Goal: Task Accomplishment & Management: Use online tool/utility

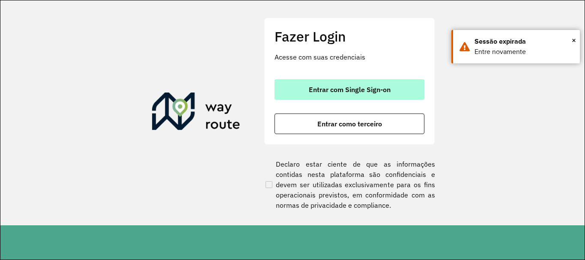
click at [306, 82] on button "Entrar com Single Sign-on" at bounding box center [350, 89] width 150 height 21
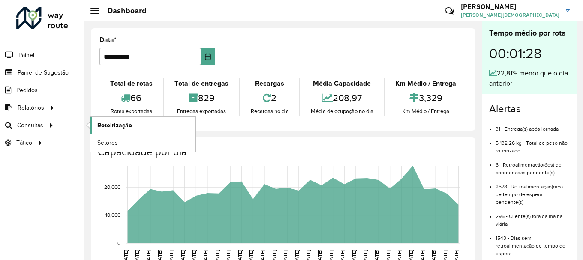
click at [96, 125] on link "Roteirização" at bounding box center [142, 125] width 105 height 17
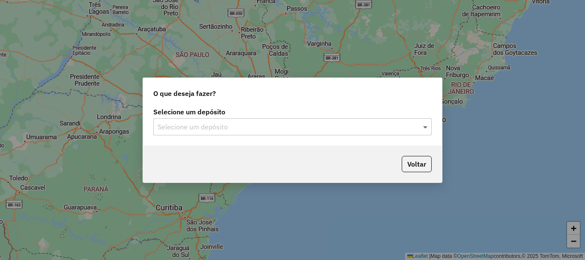
click at [425, 128] on span at bounding box center [426, 127] width 11 height 10
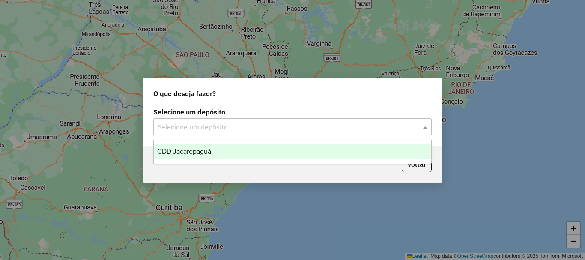
click at [202, 153] on span "CDD Jacarepaguá" at bounding box center [184, 151] width 54 height 7
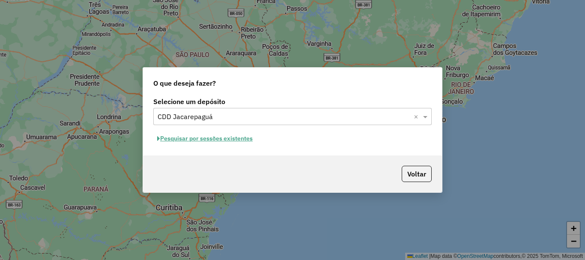
click at [245, 138] on button "Pesquisar por sessões existentes" at bounding box center [204, 138] width 103 height 13
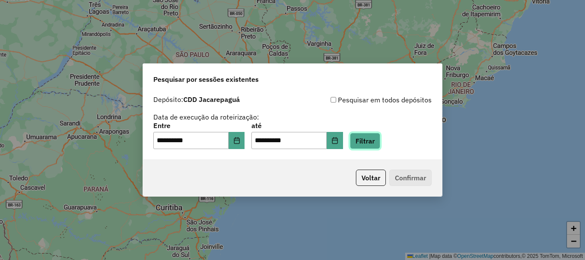
click at [376, 138] on button "Filtrar" at bounding box center [365, 141] width 30 height 16
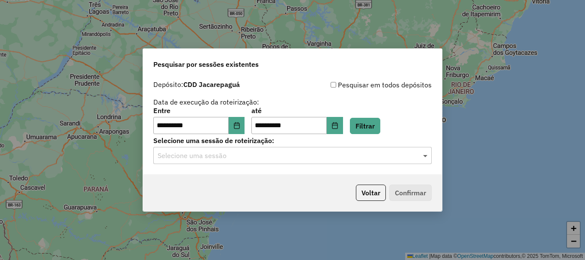
click at [427, 156] on span at bounding box center [426, 155] width 11 height 10
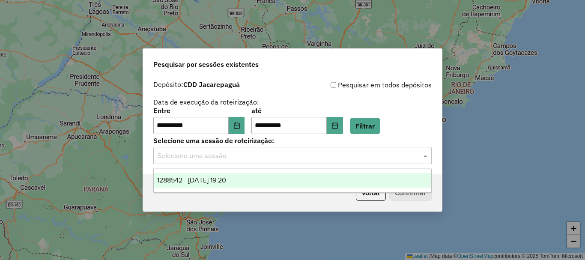
click at [212, 180] on span "1288542 - 04/10/2025 19:20" at bounding box center [191, 179] width 69 height 7
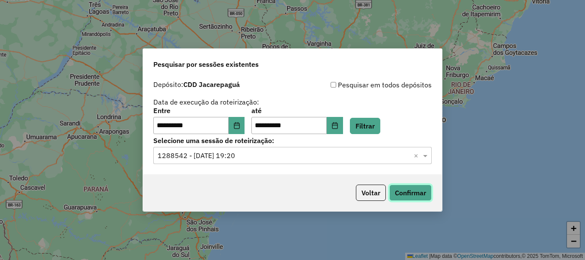
click at [413, 193] on button "Confirmar" at bounding box center [410, 193] width 42 height 16
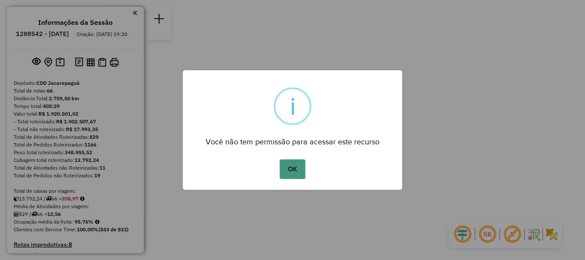
click at [298, 171] on button "OK" at bounding box center [292, 169] width 25 height 20
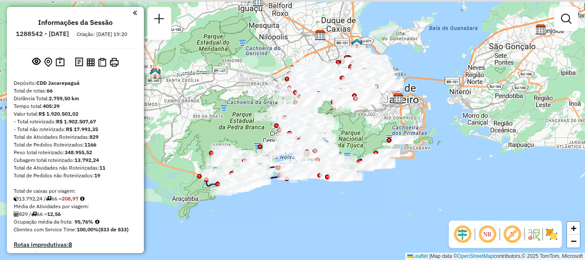
drag, startPoint x: 343, startPoint y: 125, endPoint x: 375, endPoint y: 132, distance: 32.6
click at [378, 134] on div "Janela de atendimento Grade de atendimento Capacidade Transportadoras Veículos …" at bounding box center [292, 130] width 585 height 260
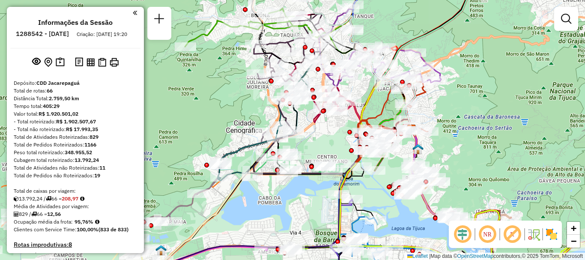
drag, startPoint x: 396, startPoint y: 155, endPoint x: 459, endPoint y: 138, distance: 65.3
click at [459, 138] on div "Janela de atendimento Grade de atendimento Capacidade Transportadoras Veículos …" at bounding box center [292, 130] width 585 height 260
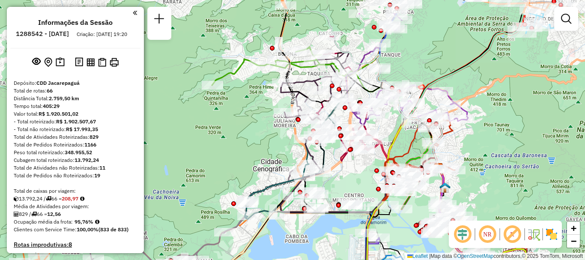
drag, startPoint x: 335, startPoint y: 145, endPoint x: 359, endPoint y: 185, distance: 45.9
click at [359, 185] on div "Janela de atendimento Grade de atendimento Capacidade Transportadoras Veículos …" at bounding box center [292, 130] width 585 height 260
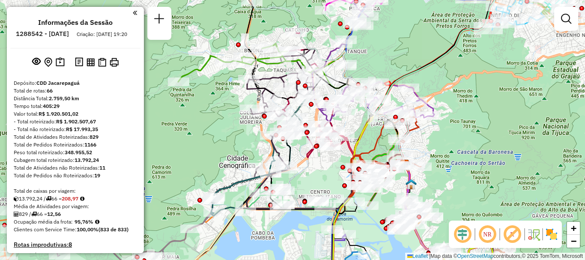
drag, startPoint x: 507, startPoint y: 159, endPoint x: 464, endPoint y: 157, distance: 42.9
click at [465, 157] on div "Janela de atendimento Grade de atendimento Capacidade Transportadoras Veículos …" at bounding box center [292, 130] width 585 height 260
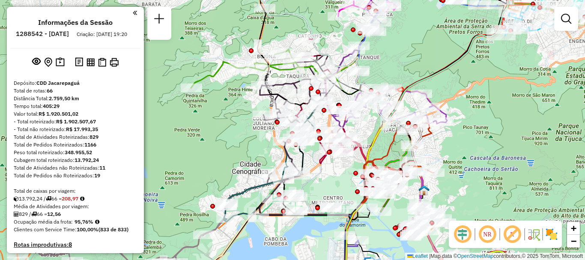
drag, startPoint x: 455, startPoint y: 155, endPoint x: 476, endPoint y: 160, distance: 21.6
click at [476, 160] on div "Janela de atendimento Grade de atendimento Capacidade Transportadoras Veículos …" at bounding box center [292, 130] width 585 height 260
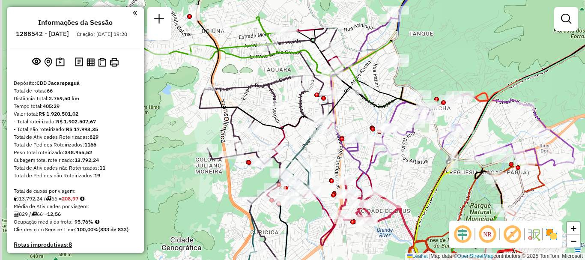
drag, startPoint x: 355, startPoint y: 106, endPoint x: 357, endPoint y: 117, distance: 11.3
click at [357, 117] on div "Janela de atendimento Grade de atendimento Capacidade Transportadoras Veículos …" at bounding box center [292, 130] width 585 height 260
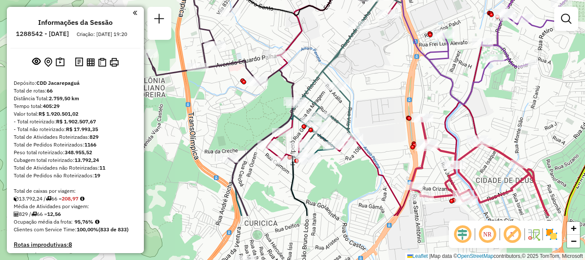
drag, startPoint x: 317, startPoint y: 172, endPoint x: 367, endPoint y: 102, distance: 85.7
click at [367, 102] on div "Janela de atendimento Grade de atendimento Capacidade Transportadoras Veículos …" at bounding box center [292, 130] width 585 height 260
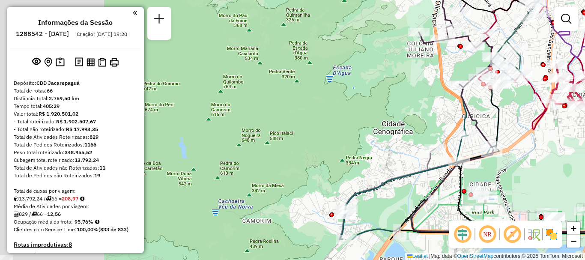
drag, startPoint x: 378, startPoint y: 87, endPoint x: 530, endPoint y: 60, distance: 154.5
click at [546, 34] on div "Janela de atendimento Grade de atendimento Capacidade Transportadoras Veículos …" at bounding box center [292, 130] width 585 height 260
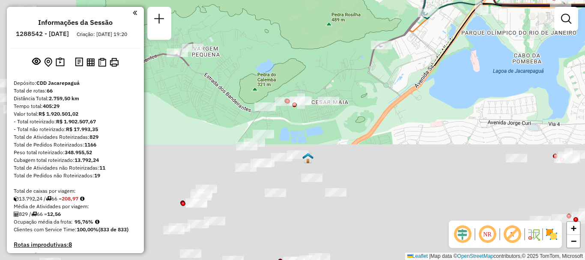
drag, startPoint x: 283, startPoint y: 227, endPoint x: 359, endPoint y: 7, distance: 232.8
click at [359, 7] on div "Rota 10 - Placa RUX5J38 55026778 - JOSE DA PAIXAO FERNA Rota 44 - Placa TUF1J27…" at bounding box center [292, 130] width 585 height 260
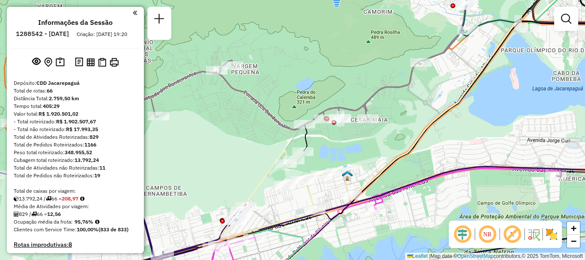
drag, startPoint x: 263, startPoint y: 51, endPoint x: 302, endPoint y: 68, distance: 42.8
click at [302, 68] on div "Rota 10 - Placa RUX5J38 55026778 - JOSE DA PAIXAO FERNA Rota 44 - Placa TUF1J27…" at bounding box center [292, 130] width 585 height 260
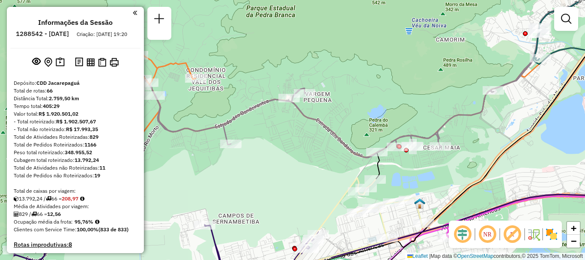
drag, startPoint x: 310, startPoint y: 84, endPoint x: 383, endPoint y: 111, distance: 77.6
click at [383, 111] on div "Rota 10 - Placa RUX5J38 55026778 - JOSE DA PAIXAO FERNA Rota 44 - Placa TUF1J27…" at bounding box center [292, 130] width 585 height 260
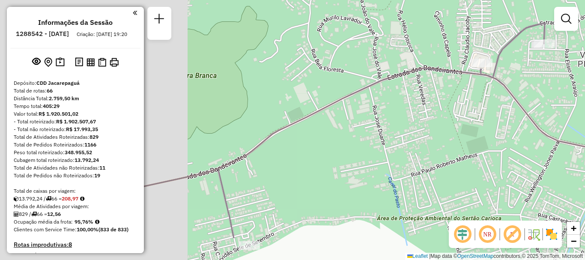
drag, startPoint x: 271, startPoint y: 171, endPoint x: 451, endPoint y: 123, distance: 186.2
click at [451, 123] on div "Rota 10 - Placa RUX5J38 55026778 - JOSE DA PAIXAO FERNA Rota 44 - Placa TUF1J27…" at bounding box center [292, 130] width 585 height 260
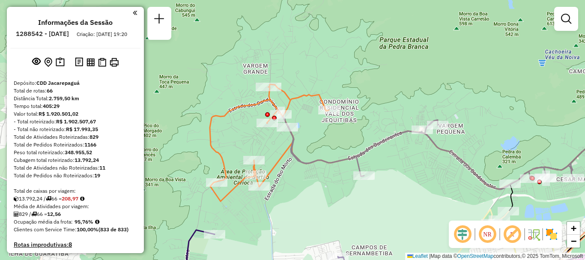
drag, startPoint x: 290, startPoint y: 132, endPoint x: 337, endPoint y: 129, distance: 47.2
click at [337, 129] on div "Rota 10 - Placa RUX5J38 55026778 - JOSE DA PAIXAO FERNA Rota 44 - Placa TUF1J27…" at bounding box center [292, 130] width 585 height 260
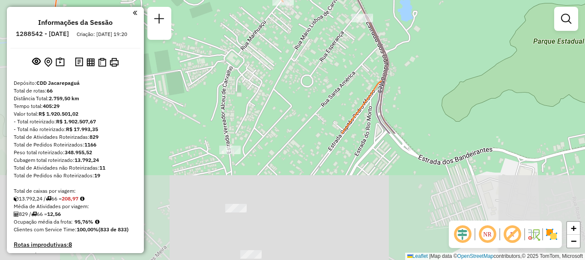
drag, startPoint x: 387, startPoint y: 157, endPoint x: 403, endPoint y: 39, distance: 118.5
click at [403, 39] on div "Rota 10 - Placa RUX5J38 55026778 - JOSE DA PAIXAO FERNA Rota 44 - Placa TUF1J27…" at bounding box center [292, 130] width 585 height 260
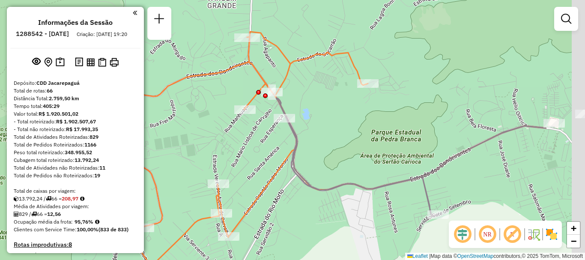
drag, startPoint x: 487, startPoint y: 139, endPoint x: 369, endPoint y: 153, distance: 119.1
click at [390, 184] on icon at bounding box center [411, 157] width 270 height 119
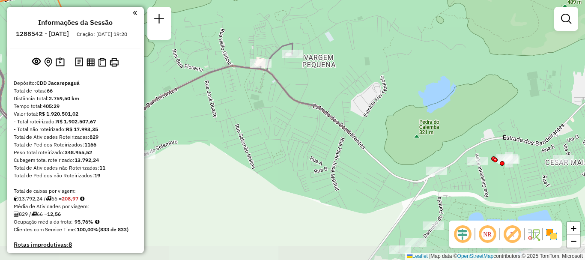
drag, startPoint x: 501, startPoint y: 162, endPoint x: 207, endPoint y: 102, distance: 299.9
click at [207, 102] on div "Rota 10 - Placa RUX5J38 55026778 - JOSE DA PAIXAO FERNA Rota 44 - Placa TUF1J27…" at bounding box center [292, 130] width 585 height 260
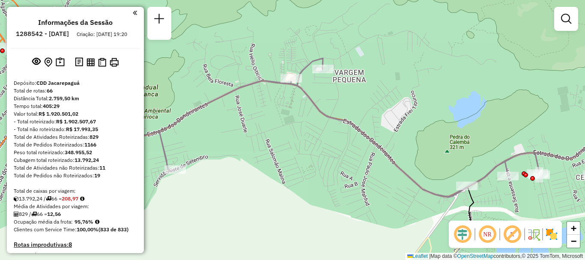
drag, startPoint x: 207, startPoint y: 102, endPoint x: 257, endPoint y: 124, distance: 54.5
click at [257, 124] on div "Rota 10 - Placa RUX5J38 55026778 - JOSE DA PAIXAO FERNA Rota 44 - Placa TUF1J27…" at bounding box center [292, 130] width 585 height 260
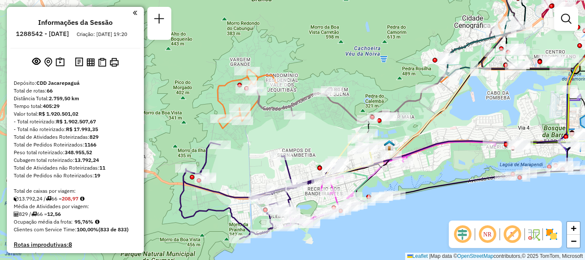
drag, startPoint x: 277, startPoint y: 140, endPoint x: 331, endPoint y: 119, distance: 58.1
click at [331, 119] on div "Rota 10 - Placa RUX5J38 55026778 - JOSE DA PAIXAO FERNA Rota 44 - Placa TUF1J27…" at bounding box center [292, 130] width 585 height 260
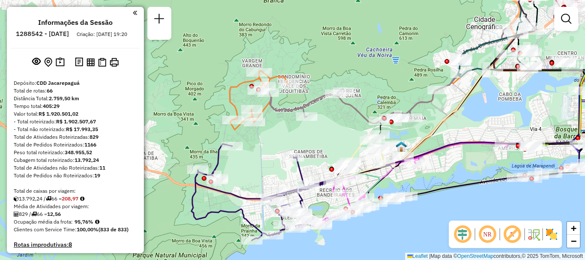
drag, startPoint x: 326, startPoint y: 123, endPoint x: 338, endPoint y: 124, distance: 12.1
click at [338, 124] on div "Rota 10 - Placa RUX5J38 55026778 - JOSE DA PAIXAO FERNA Rota 44 - Placa TUF1J27…" at bounding box center [292, 130] width 585 height 260
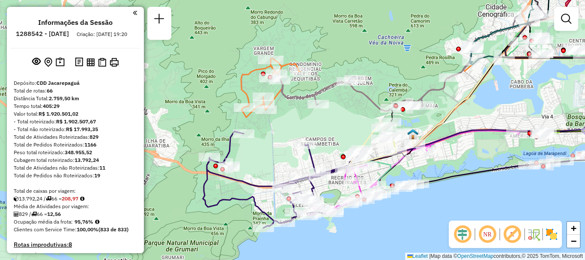
drag, startPoint x: 277, startPoint y: 136, endPoint x: 289, endPoint y: 124, distance: 17.0
click at [289, 124] on div "Rota 10 - Placa RUX5J38 55026778 - JOSE DA PAIXAO FERNA Rota 44 - Placa TUF1J27…" at bounding box center [292, 130] width 585 height 260
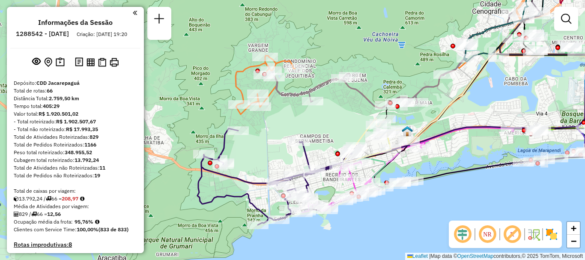
drag, startPoint x: 296, startPoint y: 126, endPoint x: 289, endPoint y: 123, distance: 7.5
click at [289, 123] on div "Rota 10 - Placa RUX5J38 55026778 - JOSE DA PAIXAO FERNA Rota 44 - Placa TUF1J27…" at bounding box center [292, 130] width 585 height 260
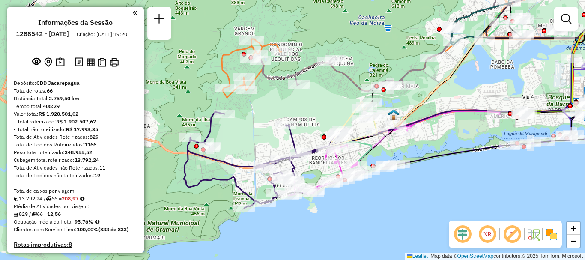
drag, startPoint x: 289, startPoint y: 123, endPoint x: 276, endPoint y: 107, distance: 20.4
click at [276, 107] on div "Rota 10 - Placa RUX5J38 55026778 - JOSE DA PAIXAO FERNA Rota 44 - Placa TUF1J27…" at bounding box center [292, 130] width 585 height 260
select select "**********"
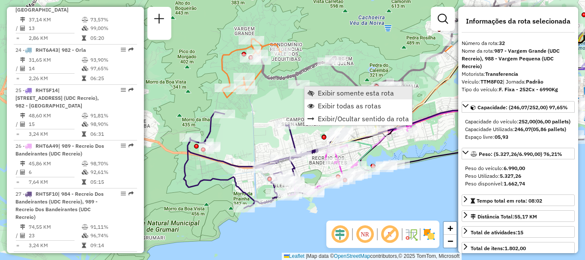
scroll to position [1916, 0]
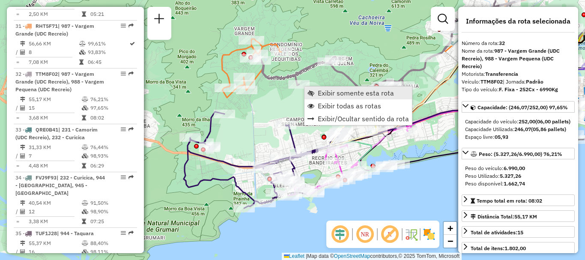
click at [331, 88] on link "Exibir somente esta rota" at bounding box center [359, 93] width 108 height 13
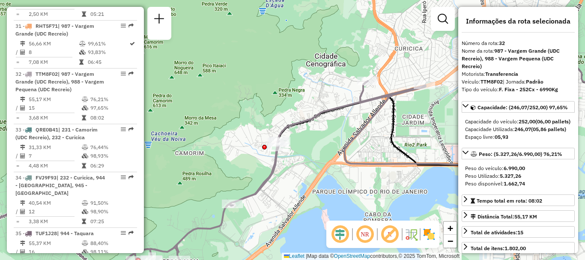
drag, startPoint x: 362, startPoint y: 129, endPoint x: 332, endPoint y: 134, distance: 30.0
click at [332, 134] on div "Janela de atendimento Grade de atendimento Capacidade Transportadoras Veículos …" at bounding box center [292, 130] width 585 height 260
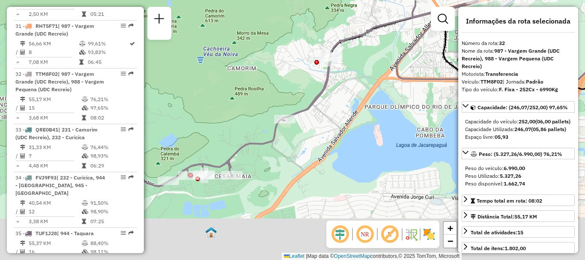
drag, startPoint x: 304, startPoint y: 169, endPoint x: 371, endPoint y: 82, distance: 109.6
click at [371, 82] on div "Janela de atendimento Grade de atendimento Capacidade Transportadoras Veículos …" at bounding box center [292, 130] width 585 height 260
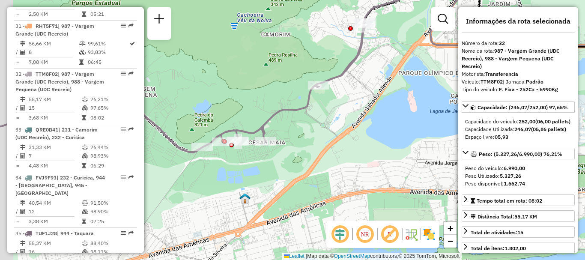
drag, startPoint x: 283, startPoint y: 163, endPoint x: 321, endPoint y: 119, distance: 58.4
click at [321, 121] on div "Janela de atendimento Grade de atendimento Capacidade Transportadoras Veículos …" at bounding box center [292, 130] width 585 height 260
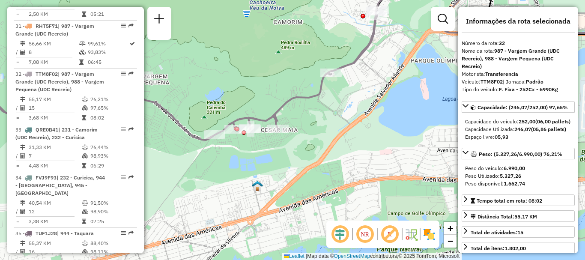
drag, startPoint x: 258, startPoint y: 161, endPoint x: 263, endPoint y: 160, distance: 5.6
click at [263, 160] on div "Janela de atendimento Grade de atendimento Capacidade Transportadoras Veículos …" at bounding box center [292, 130] width 585 height 260
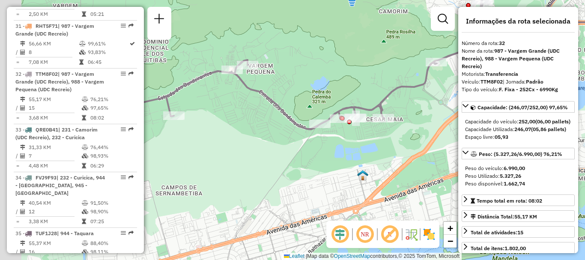
drag, startPoint x: 227, startPoint y: 167, endPoint x: 349, endPoint y: 149, distance: 123.0
click at [352, 153] on div "Janela de atendimento Grade de atendimento Capacidade Transportadoras Veículos …" at bounding box center [292, 130] width 585 height 260
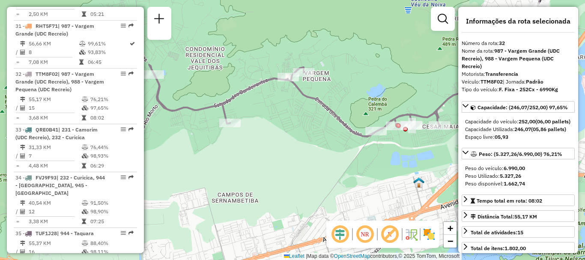
drag, startPoint x: 249, startPoint y: 126, endPoint x: 282, endPoint y: 133, distance: 33.3
click at [286, 136] on div "Janela de atendimento Grade de atendimento Capacidade Transportadoras Veículos …" at bounding box center [292, 130] width 585 height 260
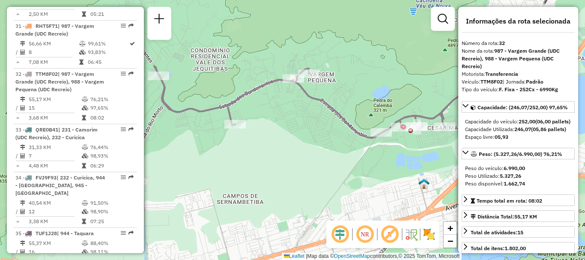
drag, startPoint x: 232, startPoint y: 169, endPoint x: 237, endPoint y: 171, distance: 5.0
click at [237, 171] on div "Janela de atendimento Grade de atendimento Capacidade Transportadoras Veículos …" at bounding box center [292, 130] width 585 height 260
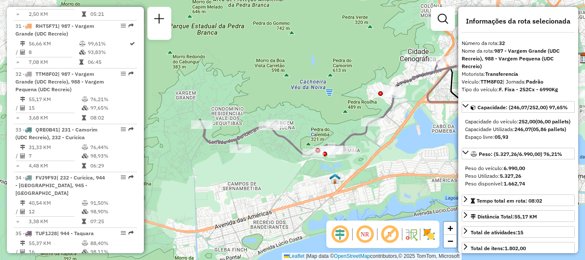
drag, startPoint x: 322, startPoint y: 171, endPoint x: 311, endPoint y: 181, distance: 15.2
click at [311, 181] on div "Janela de atendimento Grade de atendimento Capacidade Transportadoras Veículos …" at bounding box center [292, 130] width 585 height 260
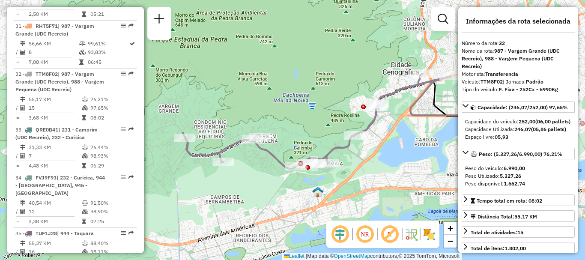
drag, startPoint x: 408, startPoint y: 157, endPoint x: 391, endPoint y: 169, distance: 20.9
click at [391, 169] on div "Janela de atendimento Grade de atendimento Capacidade Transportadoras Veículos …" at bounding box center [292, 130] width 585 height 260
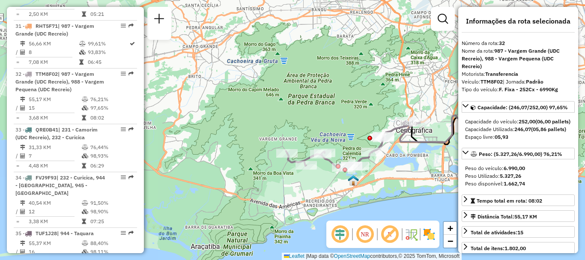
click at [443, 65] on div "Janela de atendimento Grade de atendimento Capacidade Transportadoras Veículos …" at bounding box center [292, 130] width 585 height 260
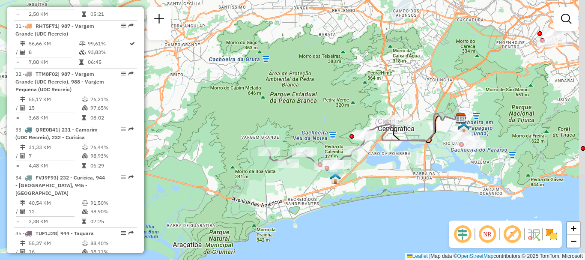
drag, startPoint x: 407, startPoint y: 167, endPoint x: 389, endPoint y: 165, distance: 18.1
click at [389, 165] on div "Janela de atendimento Grade de atendimento Capacidade Transportadoras Veículos …" at bounding box center [292, 130] width 585 height 260
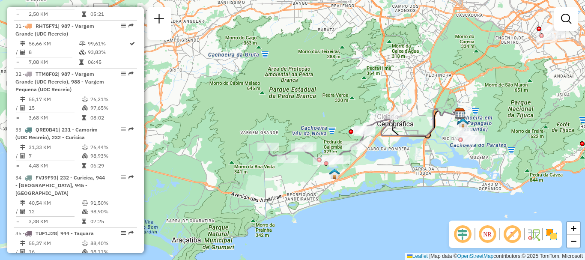
drag, startPoint x: 263, startPoint y: 117, endPoint x: 262, endPoint y: 113, distance: 4.8
click at [262, 113] on div "Janela de atendimento Grade de atendimento Capacidade Transportadoras Veículos …" at bounding box center [292, 130] width 585 height 260
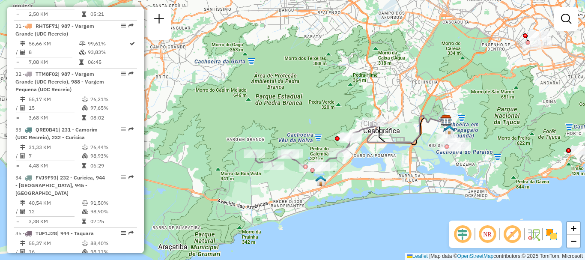
drag, startPoint x: 391, startPoint y: 159, endPoint x: 369, endPoint y: 171, distance: 25.5
click at [369, 171] on div "Janela de atendimento Grade de atendimento Capacidade Transportadoras Veículos …" at bounding box center [292, 130] width 585 height 260
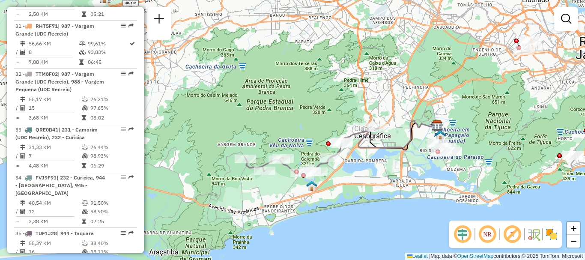
click at [488, 239] on em at bounding box center [487, 234] width 21 height 21
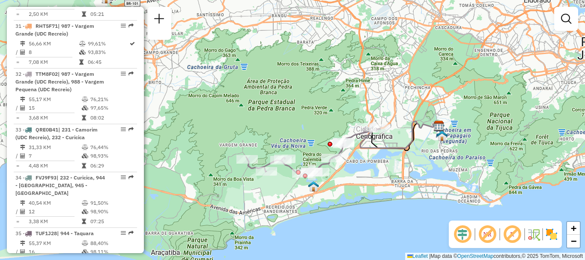
drag, startPoint x: 350, startPoint y: 177, endPoint x: 371, endPoint y: 178, distance: 21.0
click at [371, 178] on div "Janela de atendimento Grade de atendimento Capacidade Transportadoras Veículos …" at bounding box center [292, 130] width 585 height 260
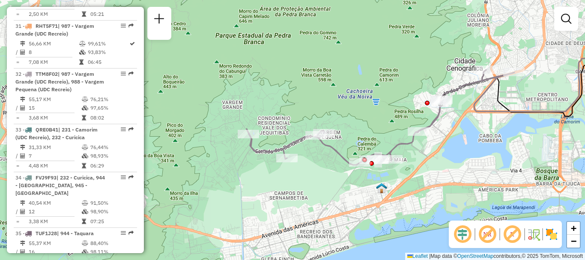
click at [320, 183] on div "Janela de atendimento Grade de atendimento Capacidade Transportadoras Veículos …" at bounding box center [292, 130] width 585 height 260
click at [209, 120] on div "Janela de atendimento Grade de atendimento Capacidade Transportadoras Veículos …" at bounding box center [292, 130] width 585 height 260
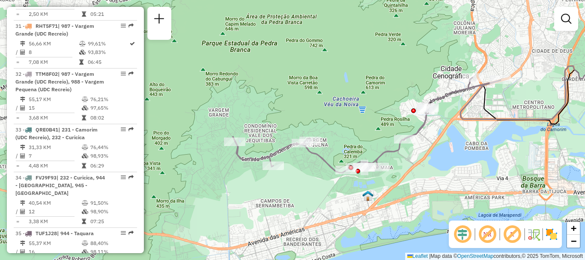
drag, startPoint x: 509, startPoint y: 158, endPoint x: 496, endPoint y: 166, distance: 15.7
click at [496, 166] on div "Janela de atendimento Grade de atendimento Capacidade Transportadoras Veículos …" at bounding box center [292, 130] width 585 height 260
click at [178, 83] on div "Janela de atendimento Grade de atendimento Capacidade Transportadoras Veículos …" at bounding box center [292, 130] width 585 height 260
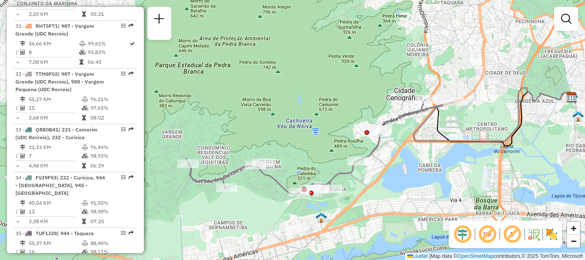
drag, startPoint x: 451, startPoint y: 174, endPoint x: 404, endPoint y: 195, distance: 50.8
click at [405, 196] on div "Janela de atendimento Grade de atendimento Capacidade Transportadoras Veículos …" at bounding box center [292, 130] width 585 height 260
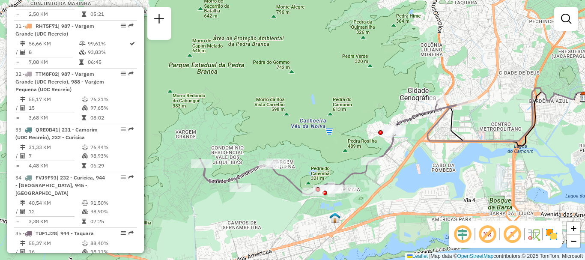
drag, startPoint x: 335, startPoint y: 114, endPoint x: 349, endPoint y: 114, distance: 14.1
click at [349, 114] on div "Janela de atendimento Grade de atendimento Capacidade Transportadoras Veículos …" at bounding box center [292, 130] width 585 height 260
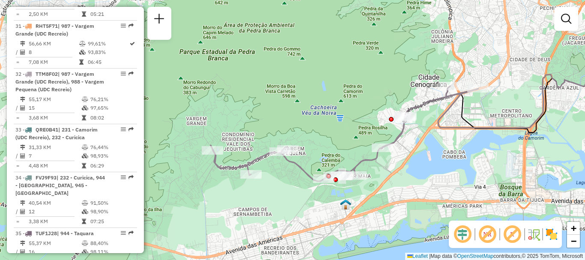
drag, startPoint x: 341, startPoint y: 160, endPoint x: 352, endPoint y: 147, distance: 17.1
click at [352, 147] on div "Janela de atendimento Grade de atendimento Capacidade Transportadoras Veículos …" at bounding box center [292, 130] width 585 height 260
select select "**********"
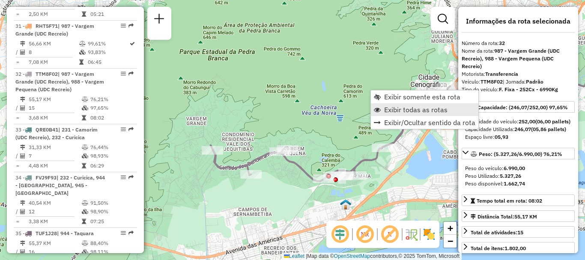
click at [425, 111] on span "Exibir todas as rotas" at bounding box center [415, 109] width 63 height 7
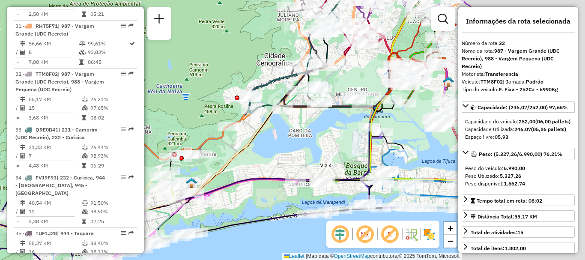
drag, startPoint x: 428, startPoint y: 165, endPoint x: 339, endPoint y: 155, distance: 89.6
click at [272, 142] on div "Janela de atendimento Grade de atendimento Capacidade Transportadoras Veículos …" at bounding box center [292, 130] width 585 height 260
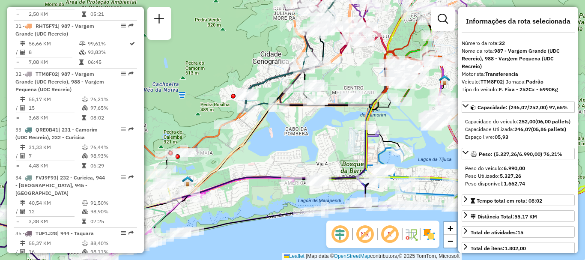
click at [405, 121] on div "Janela de atendimento Grade de atendimento Capacidade Transportadoras Veículos …" at bounding box center [292, 130] width 585 height 260
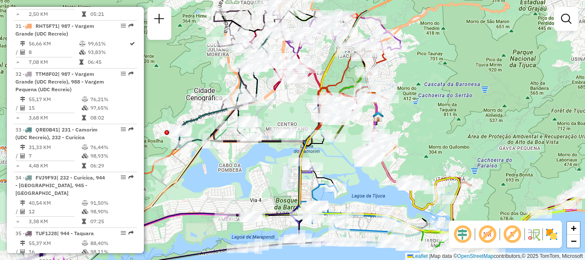
drag, startPoint x: 405, startPoint y: 121, endPoint x: 327, endPoint y: 162, distance: 88.3
click at [327, 162] on div "Janela de atendimento Grade de atendimento Capacidade Transportadoras Veículos …" at bounding box center [292, 130] width 585 height 260
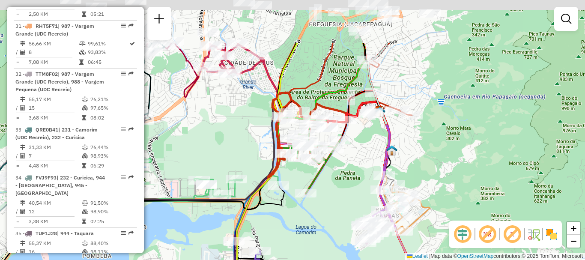
drag, startPoint x: 374, startPoint y: 122, endPoint x: 360, endPoint y: 179, distance: 58.6
click at [360, 178] on div "Janela de atendimento Grade de atendimento Capacidade Transportadoras Veículos …" at bounding box center [292, 130] width 585 height 260
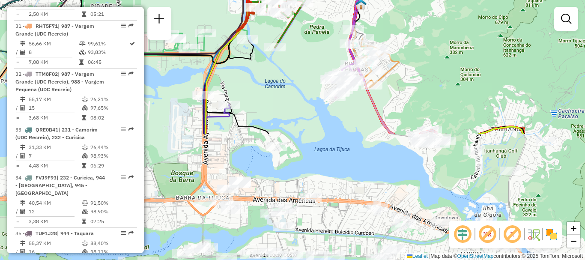
drag, startPoint x: 356, startPoint y: 206, endPoint x: 326, endPoint y: 54, distance: 154.8
click at [326, 54] on div "Janela de atendimento Grade de atendimento Capacidade Transportadoras Veículos …" at bounding box center [292, 130] width 585 height 260
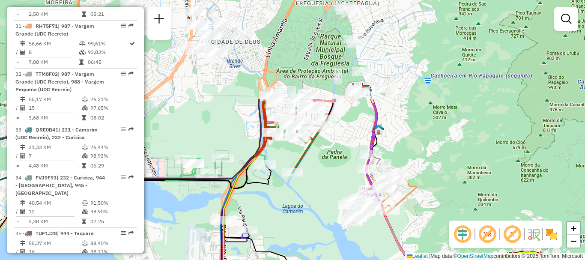
drag, startPoint x: 307, startPoint y: 51, endPoint x: 350, endPoint y: 201, distance: 155.9
click at [342, 203] on div "Janela de atendimento Grade de atendimento Capacidade Transportadoras Veículos …" at bounding box center [292, 130] width 585 height 260
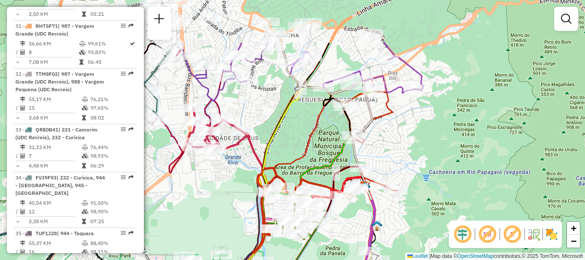
drag, startPoint x: 428, startPoint y: 57, endPoint x: 407, endPoint y: 126, distance: 71.9
click at [407, 126] on div "Janela de atendimento Grade de atendimento Capacidade Transportadoras Veículos …" at bounding box center [292, 130] width 585 height 260
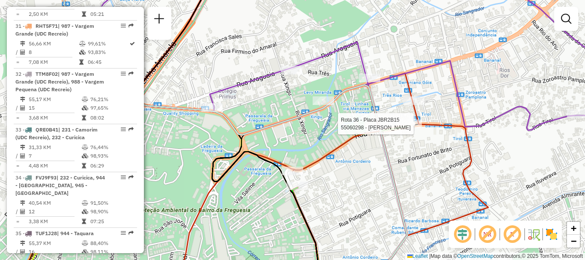
select select "**********"
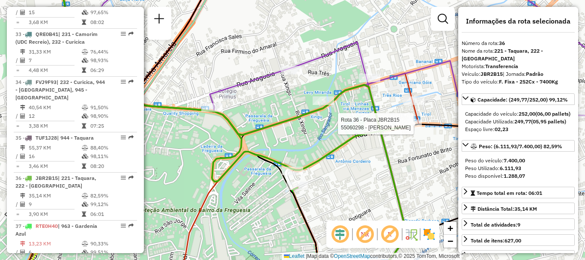
scroll to position [2108, 0]
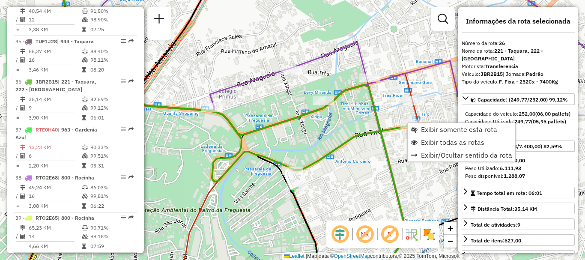
click at [402, 141] on div "Janela de atendimento Grade de atendimento Capacidade Transportadoras Veículos …" at bounding box center [292, 130] width 585 height 260
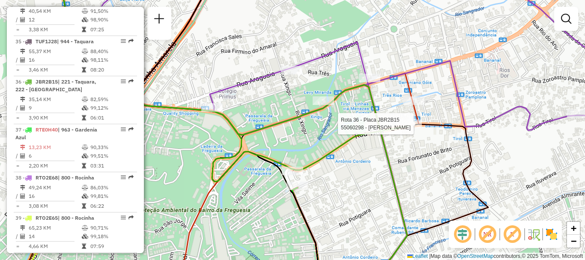
select select "**********"
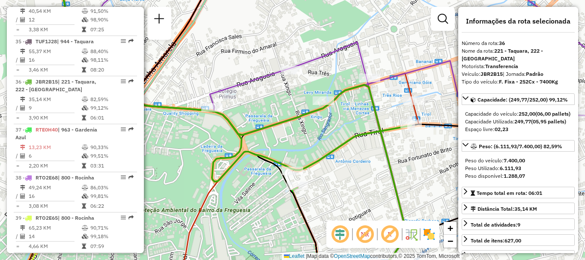
click at [412, 146] on div "Rota 36 - Placa JBR2B15 55060298 - MENDES SILVA Rota 36 - Placa JBR2B15 5506029…" at bounding box center [292, 130] width 585 height 260
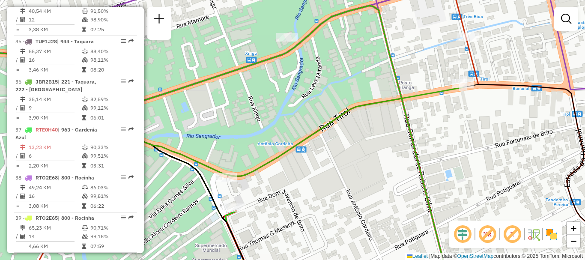
drag, startPoint x: 323, startPoint y: 187, endPoint x: 376, endPoint y: 168, distance: 55.4
click at [376, 168] on div "Janela de atendimento Grade de atendimento Capacidade Transportadoras Veículos …" at bounding box center [292, 130] width 585 height 260
select select "**********"
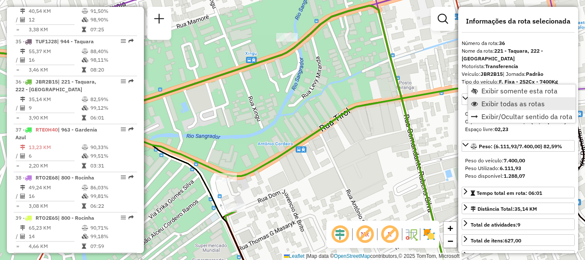
click at [501, 100] on span "Exibir todas as rotas" at bounding box center [513, 103] width 63 height 7
